Goal: Task Accomplishment & Management: Complete application form

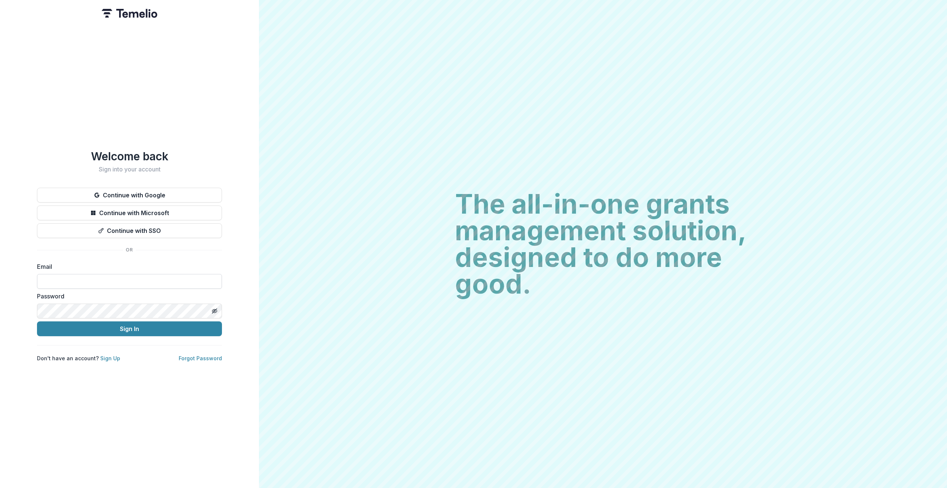
click at [160, 284] on input at bounding box center [129, 281] width 185 height 15
click at [139, 281] on input at bounding box center [129, 281] width 185 height 15
type input "**********"
click at [169, 323] on button "Sign In" at bounding box center [129, 328] width 185 height 15
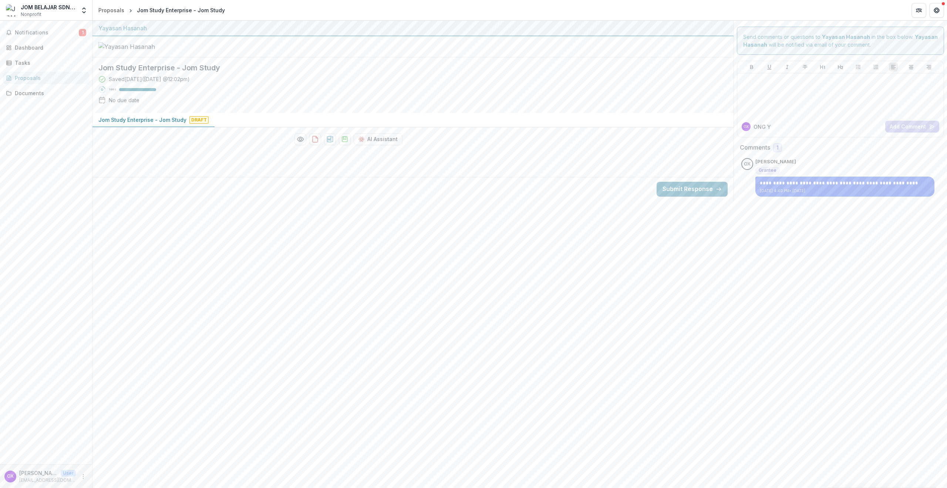
click at [148, 83] on div "Saved [DATE] ( [DATE] 12:02pm )" at bounding box center [149, 79] width 81 height 8
click at [148, 83] on div "Saved 25 days ago ( August 6, 2025 @ 12:02pm )" at bounding box center [149, 79] width 81 height 8
click at [242, 107] on div "Saved 25 days ago ( August 6, 2025 @ 12:02pm ) 100 % No due date" at bounding box center [406, 91] width 617 height 32
click at [45, 66] on div "Tasks" at bounding box center [49, 63] width 68 height 8
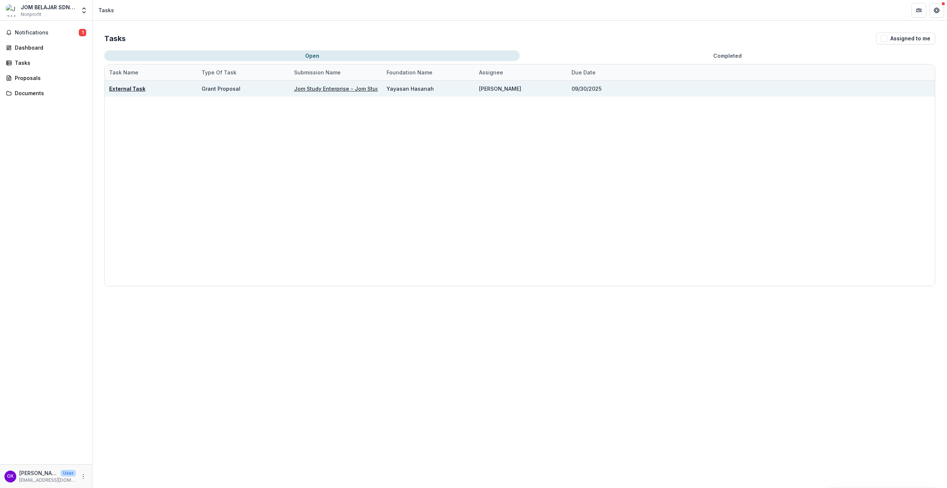
click at [172, 91] on div "External Task" at bounding box center [151, 89] width 84 height 16
click at [143, 90] on div "External Task" at bounding box center [151, 89] width 84 height 16
click at [136, 90] on u "External Task" at bounding box center [127, 88] width 36 height 6
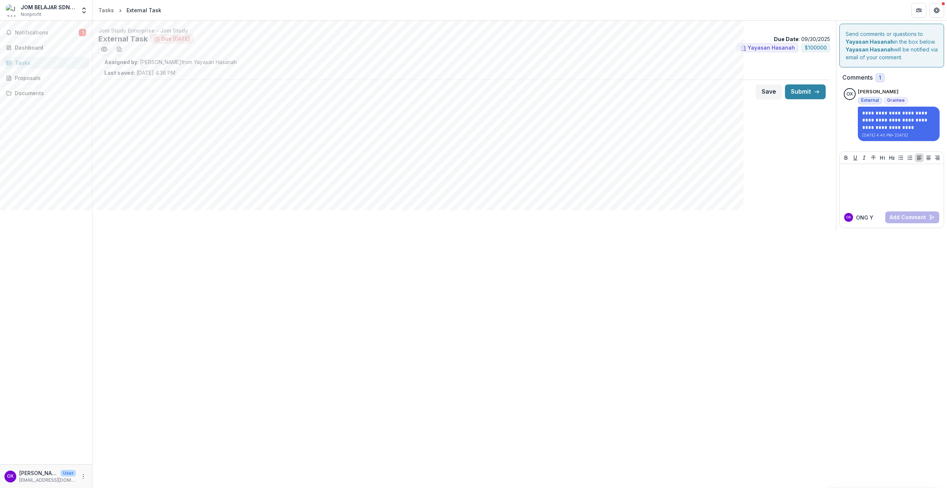
click at [352, 72] on div "Assigned by : Josselyn Tan from Yayasan Hasanah Last saved: Aug 06, 2025, 4:36 …" at bounding box center [464, 67] width 720 height 18
click at [895, 127] on p "**********" at bounding box center [898, 121] width 73 height 22
click at [565, 134] on div "Jom Study Enterprise - Jom Study External Task Due in 29 days Due Date : 09/30/…" at bounding box center [464, 126] width 744 height 210
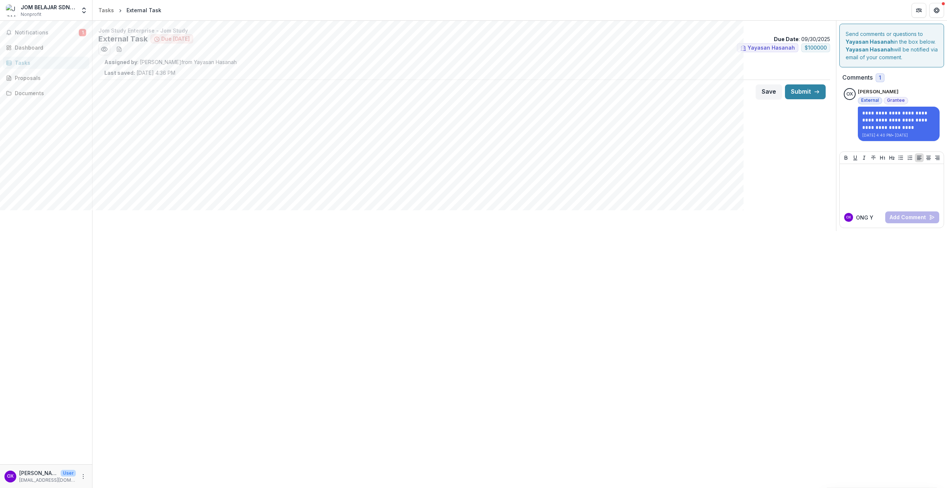
click at [187, 62] on p "Assigned by : Josselyn Tan from Yayasan Hasanah" at bounding box center [464, 62] width 720 height 8
click at [647, 68] on div "Assigned by : Josselyn Tan from Yayasan Hasanah Last saved: Aug 06, 2025, 4:36 …" at bounding box center [464, 67] width 720 height 18
click at [804, 58] on p "Assigned by : Josselyn Tan from Yayasan Hasanah" at bounding box center [464, 62] width 720 height 8
click at [812, 45] on span "$ 100000" at bounding box center [816, 48] width 22 height 6
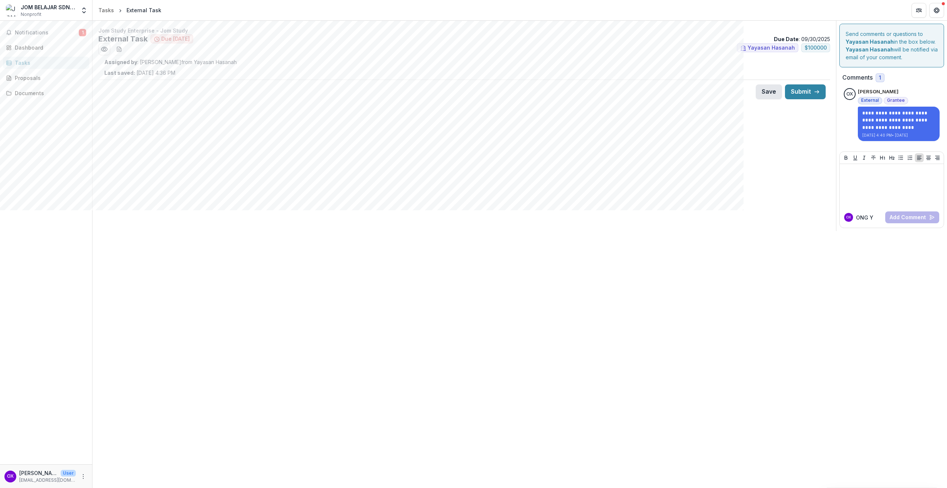
click at [775, 92] on button "Save" at bounding box center [769, 91] width 26 height 15
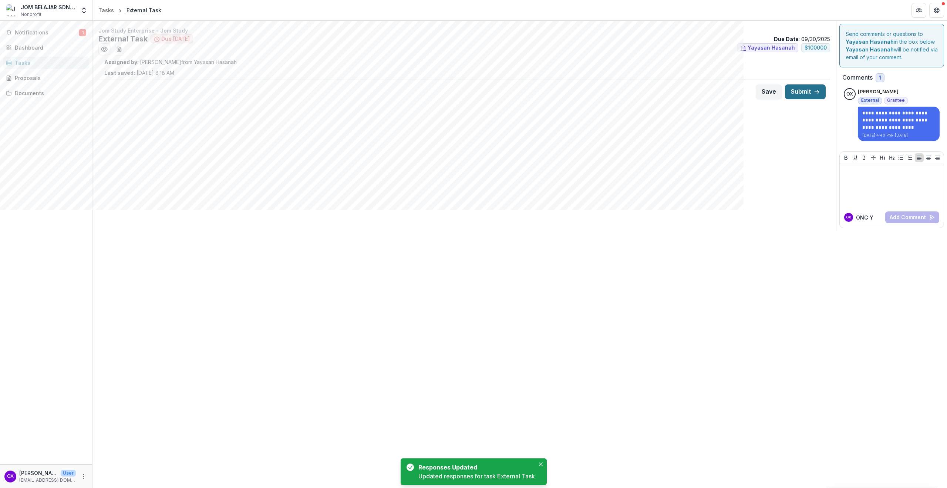
click at [792, 90] on button "Submit" at bounding box center [805, 91] width 41 height 15
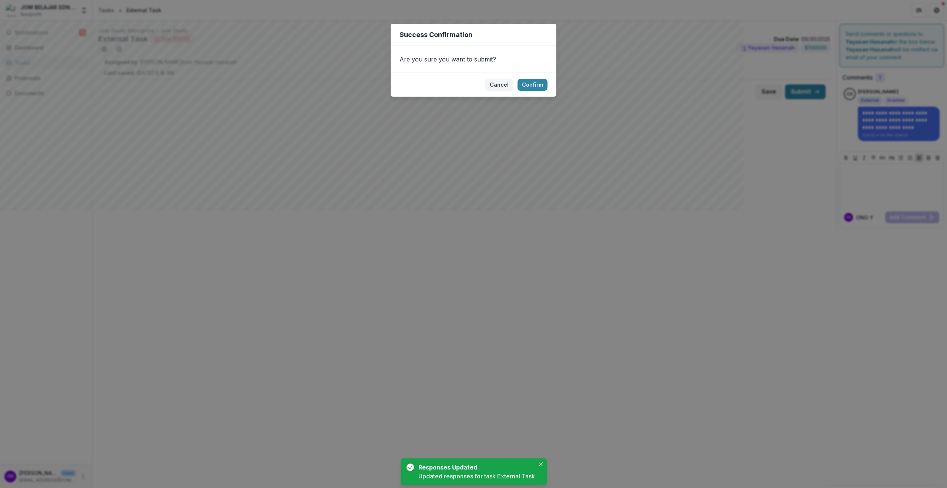
click at [516, 84] on footer "Cancel Confirm" at bounding box center [474, 85] width 166 height 24
click at [506, 83] on button "Cancel" at bounding box center [499, 85] width 28 height 12
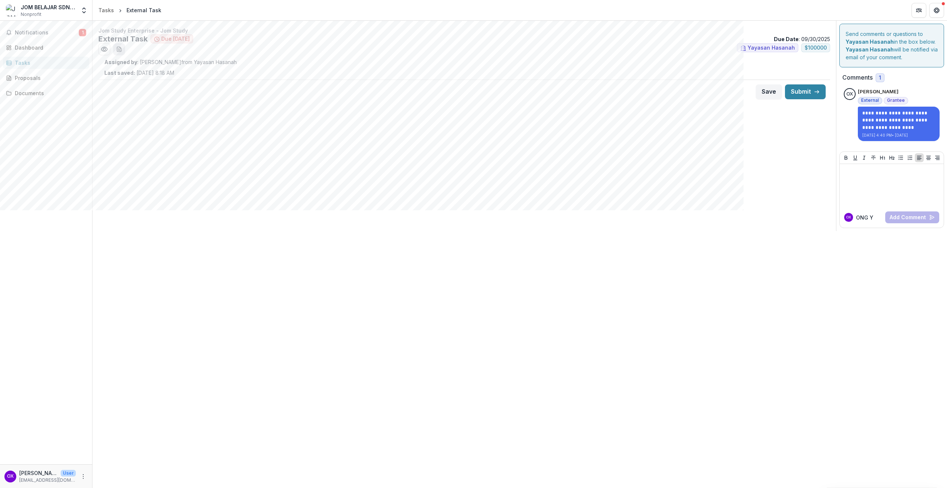
click at [120, 50] on line "download-word-button" at bounding box center [119, 50] width 2 height 0
click at [817, 95] on button "Submit" at bounding box center [805, 91] width 41 height 15
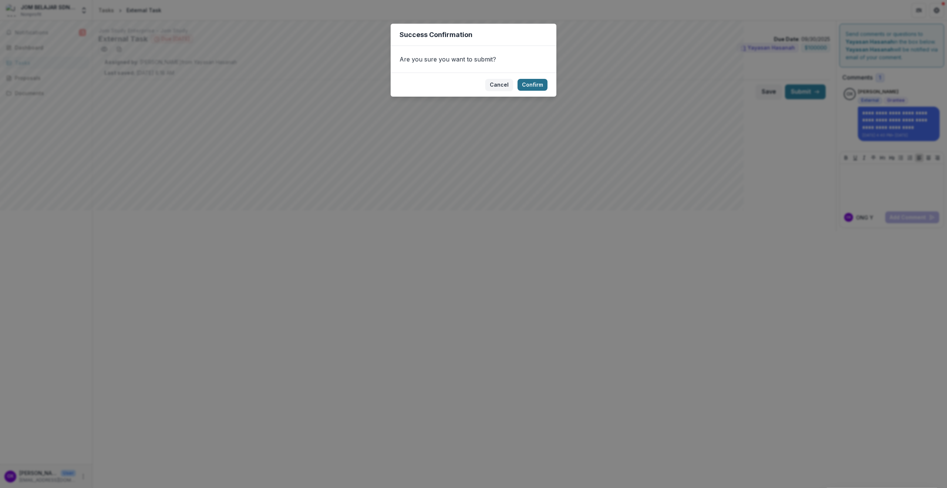
click at [528, 87] on button "Confirm" at bounding box center [533, 85] width 30 height 12
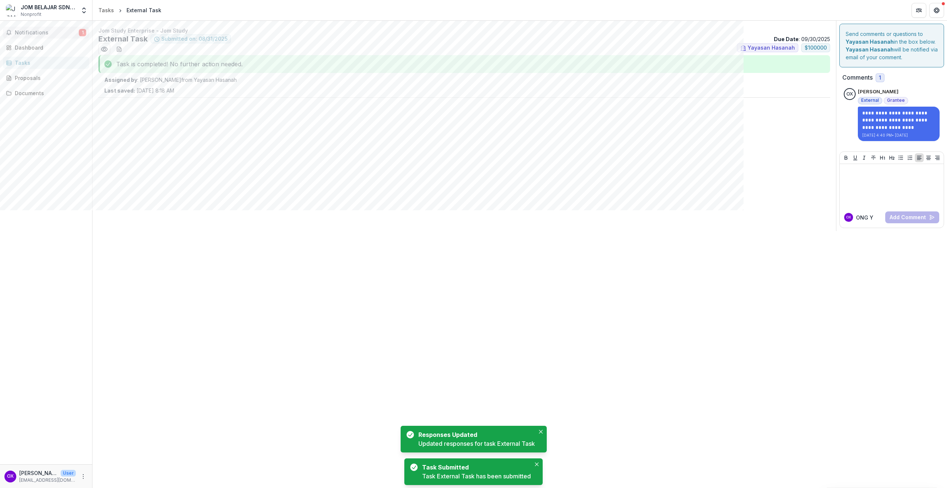
click at [43, 36] on button "Notifications 1" at bounding box center [46, 33] width 86 height 12
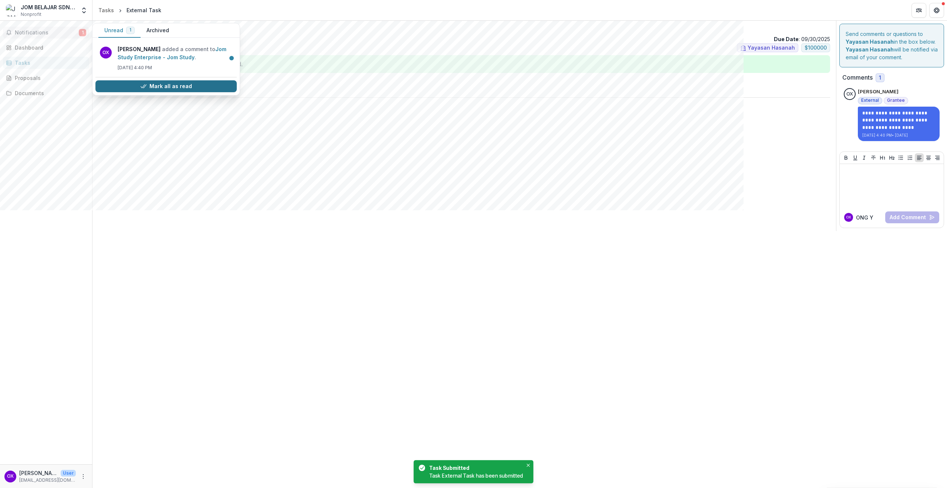
click at [130, 80] on button "Mark all as read" at bounding box center [165, 86] width 141 height 12
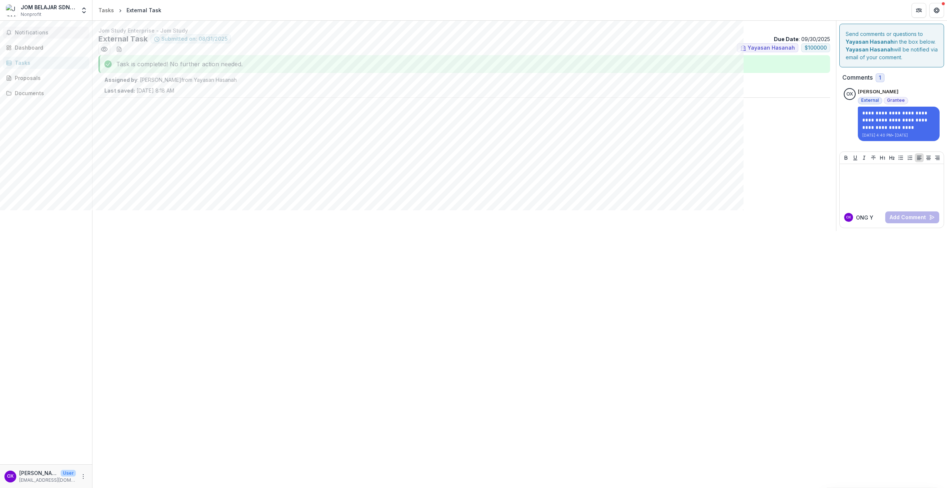
click at [327, 169] on div "Jom Study Enterprise - Jom Study External Task Submitted on: 08/31/2025 Due Dat…" at bounding box center [464, 126] width 744 height 210
